Goal: Communication & Community: Participate in discussion

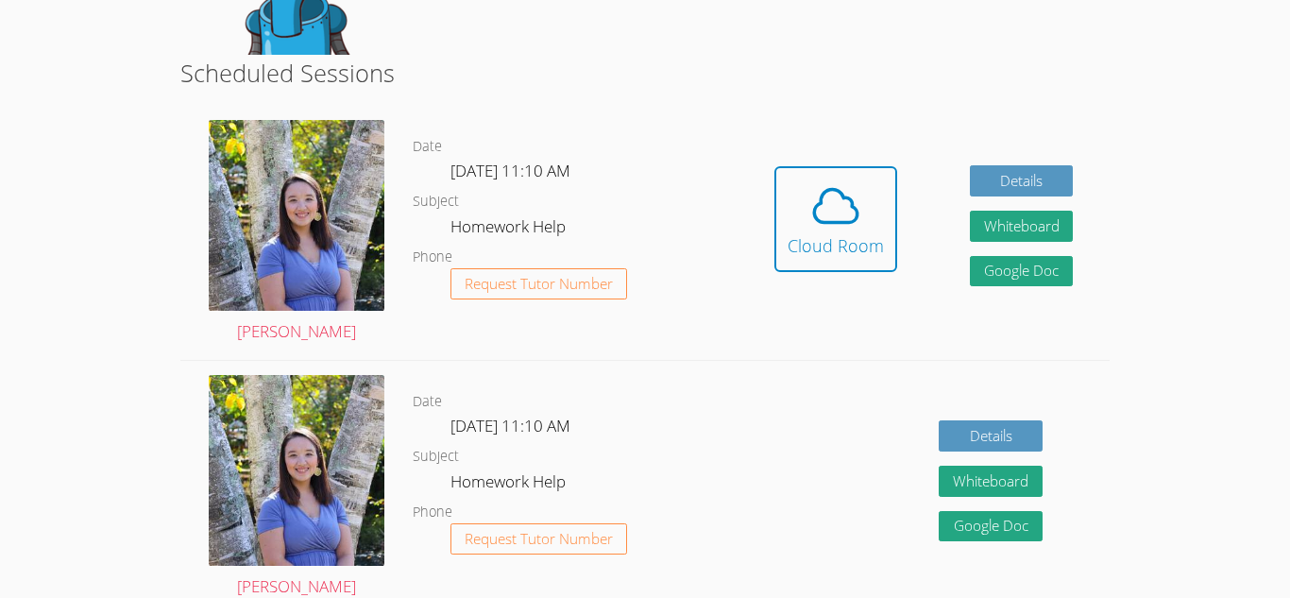
scroll to position [455, 0]
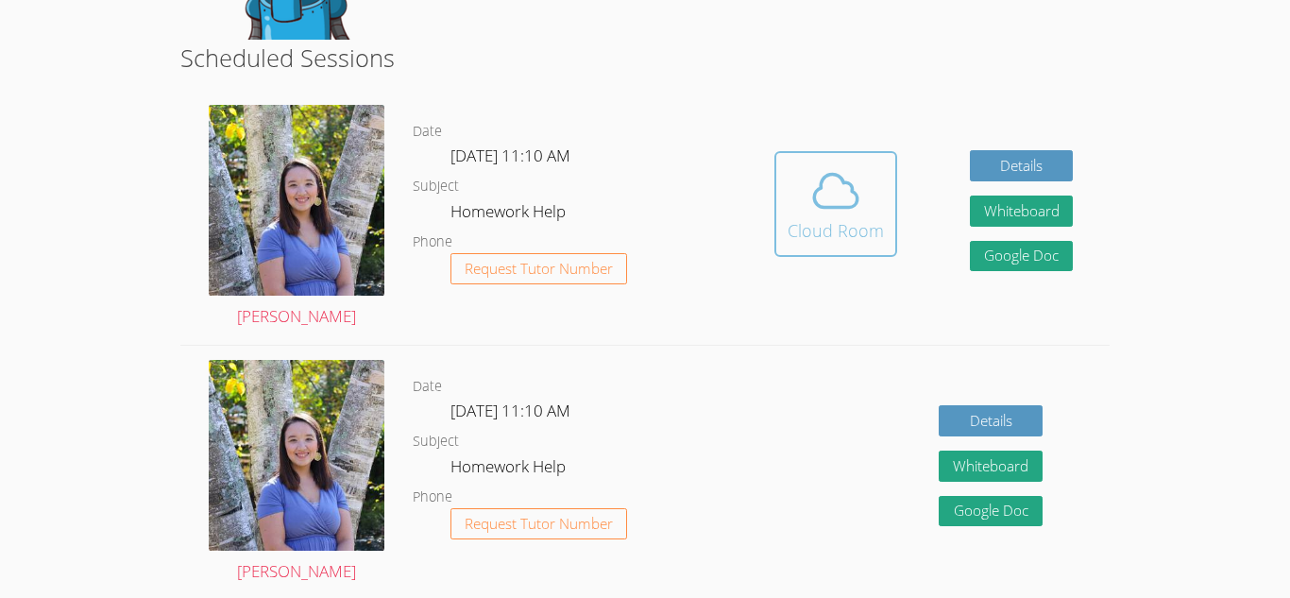
click at [836, 232] on div "Cloud Room" at bounding box center [835, 230] width 96 height 26
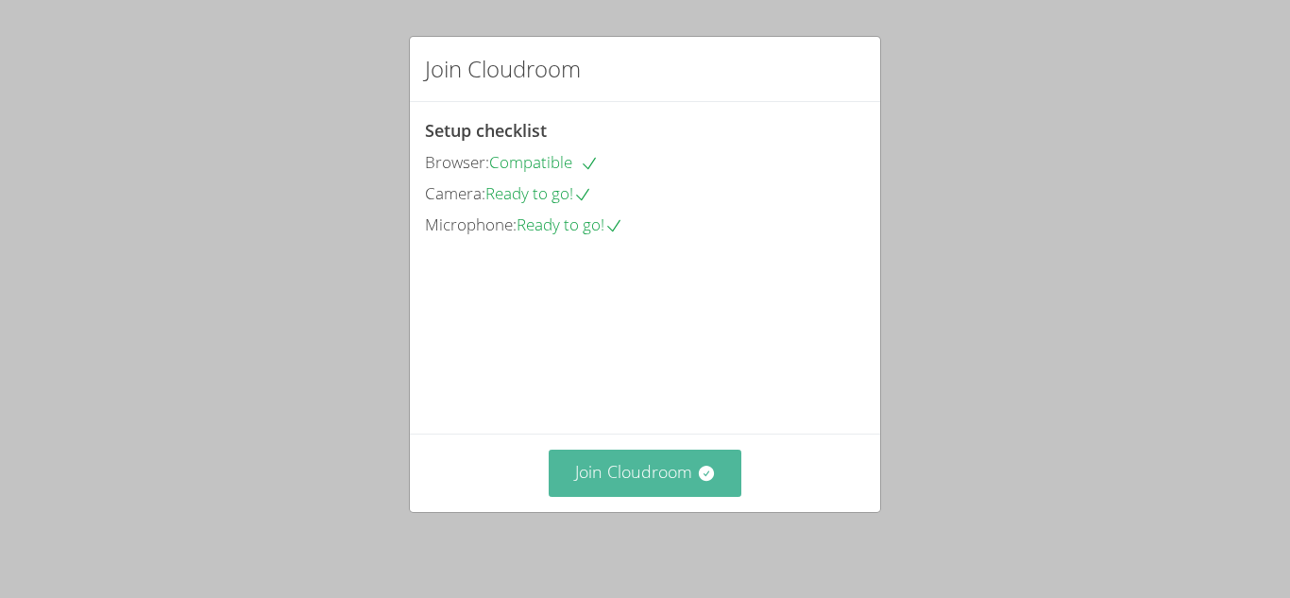
click at [656, 482] on button "Join Cloudroom" at bounding box center [646, 472] width 194 height 46
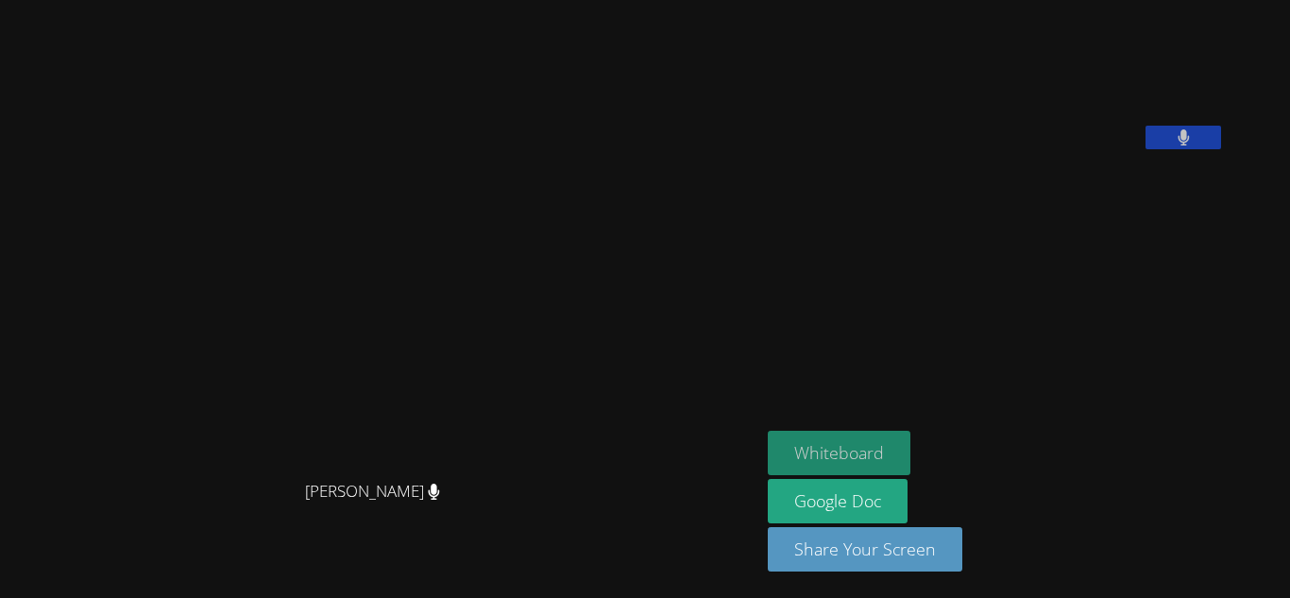
click at [910, 434] on button "Whiteboard" at bounding box center [839, 453] width 143 height 44
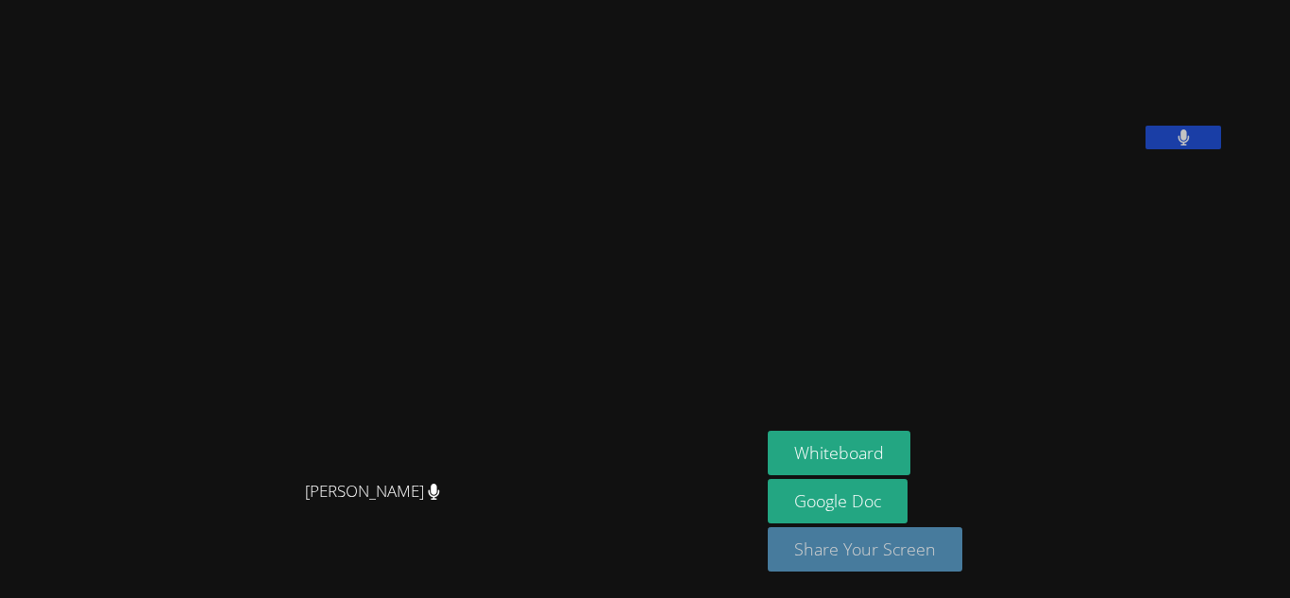
click at [962, 546] on button "Share Your Screen" at bounding box center [865, 549] width 194 height 44
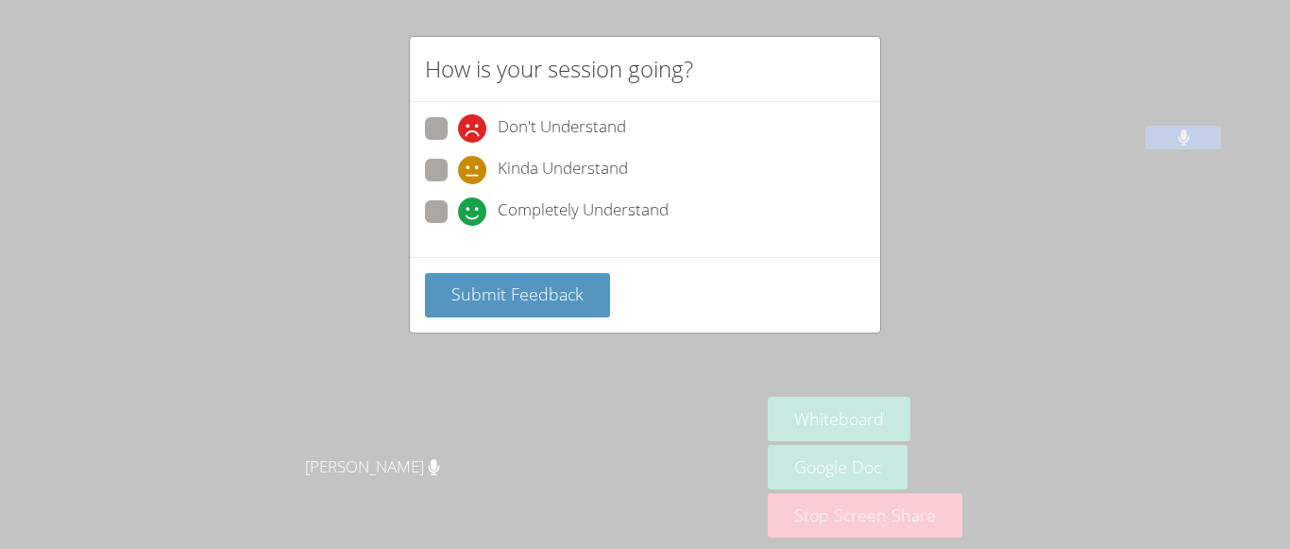
click at [458, 226] on span at bounding box center [458, 226] width 0 height 0
click at [458, 205] on input "Completely Understand" at bounding box center [466, 208] width 16 height 16
radio input "true"
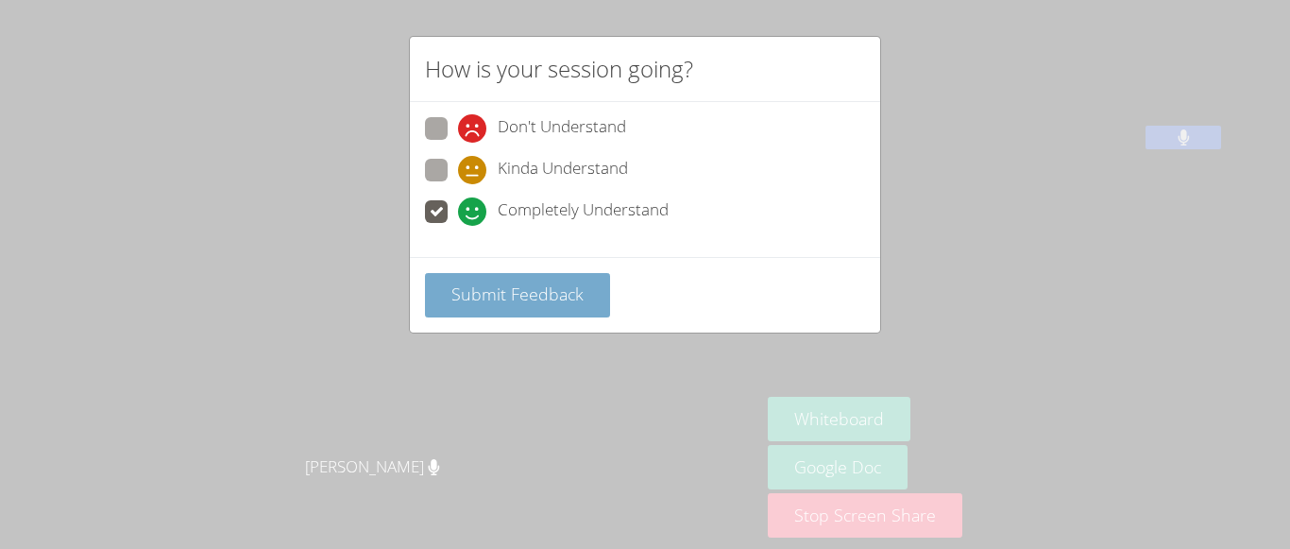
click at [483, 290] on span "Submit Feedback" at bounding box center [517, 293] width 132 height 23
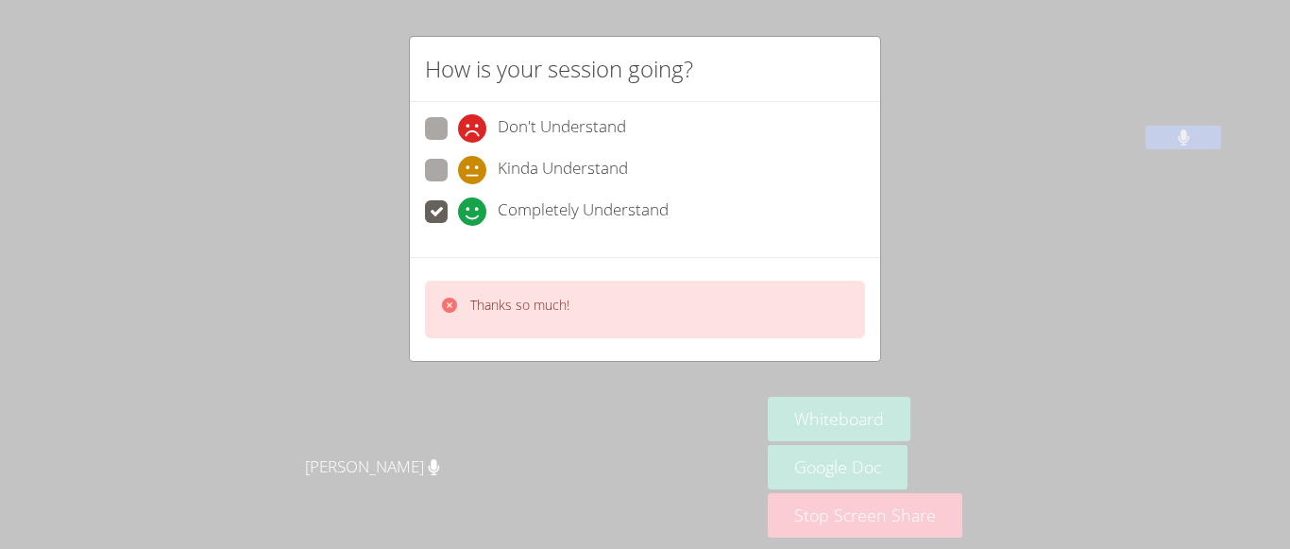
click at [483, 290] on div "Thanks so much!" at bounding box center [645, 309] width 440 height 58
click at [448, 308] on icon at bounding box center [449, 304] width 15 height 15
